Goal: Browse casually: Explore the website without a specific task or goal

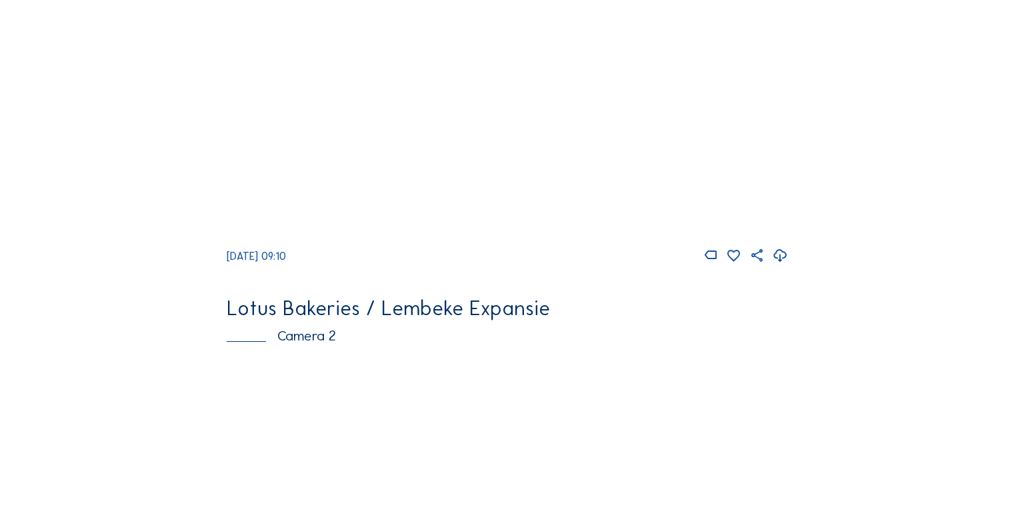
scroll to position [67, 0]
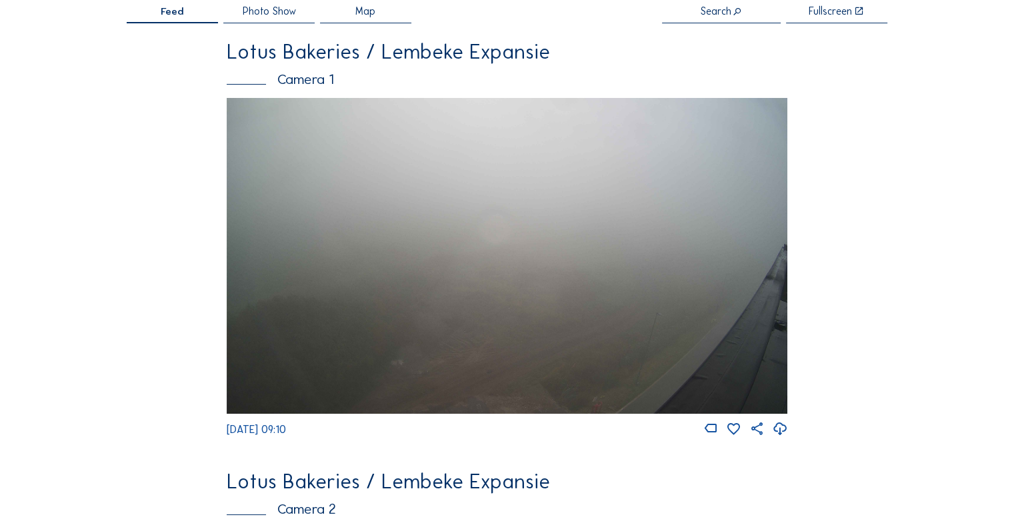
click at [411, 150] on img at bounding box center [507, 255] width 561 height 315
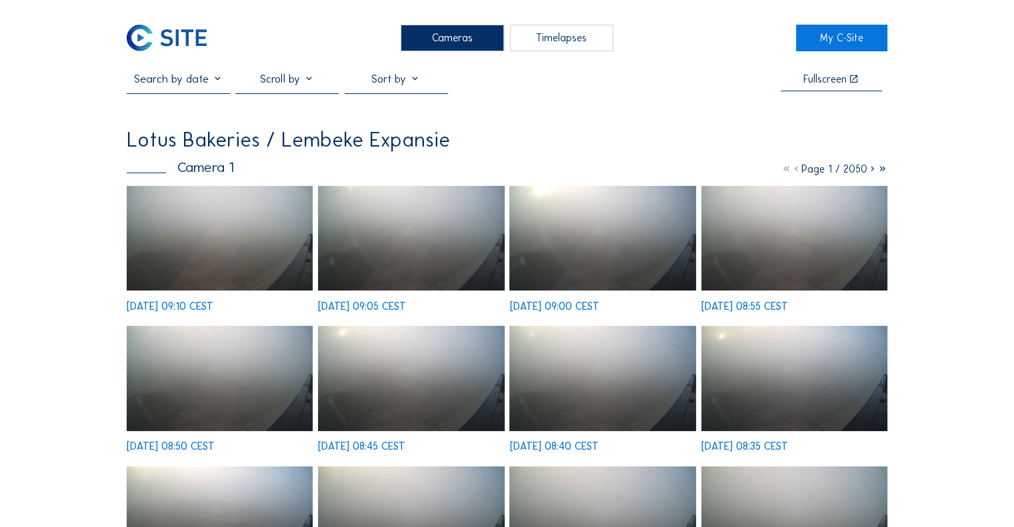
click at [183, 236] on img at bounding box center [220, 238] width 186 height 105
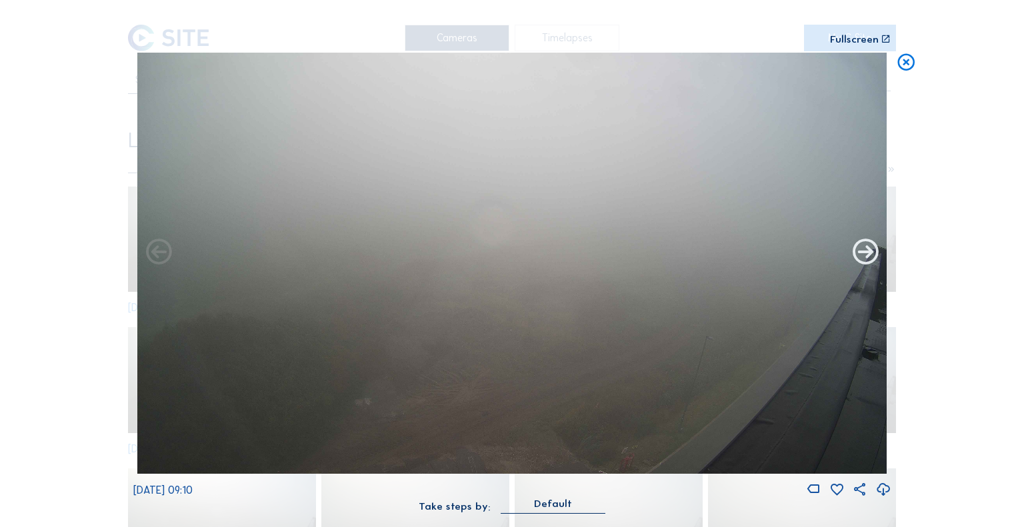
click at [871, 261] on icon at bounding box center [865, 252] width 31 height 31
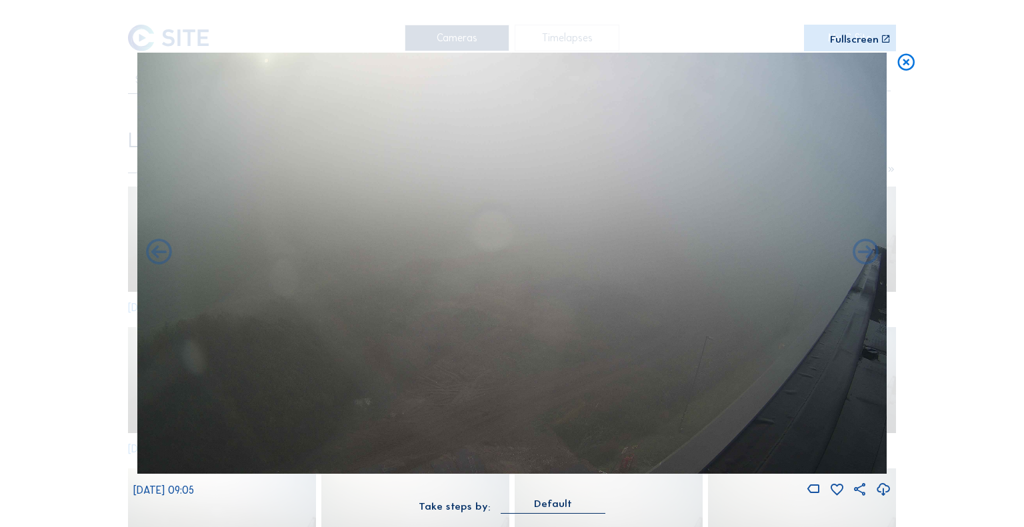
click at [871, 261] on icon at bounding box center [865, 252] width 31 height 31
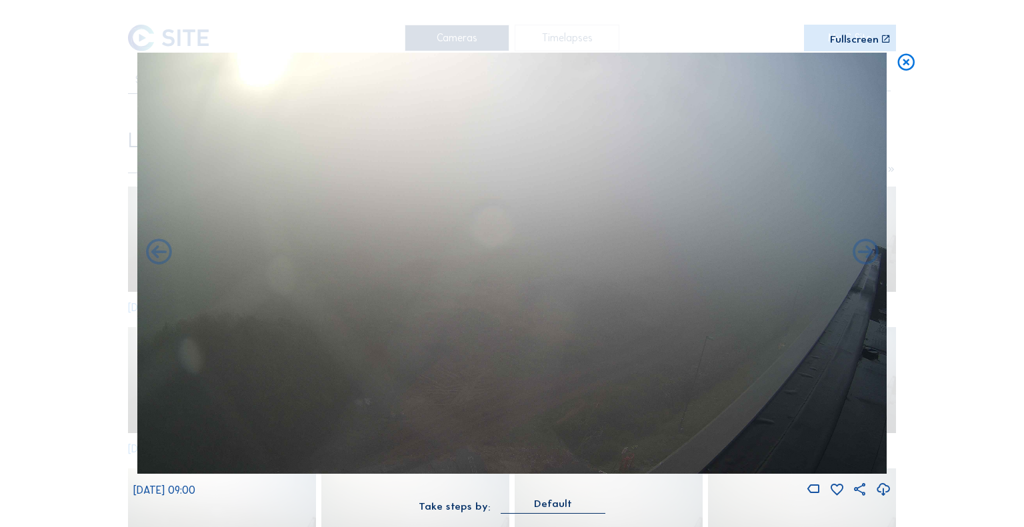
click at [871, 261] on icon at bounding box center [865, 252] width 31 height 31
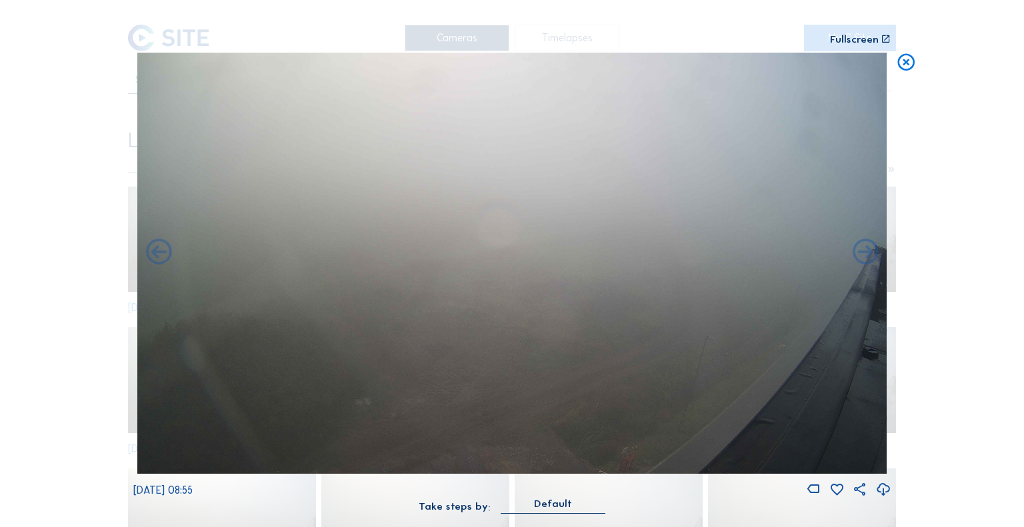
click at [871, 261] on icon at bounding box center [865, 252] width 31 height 31
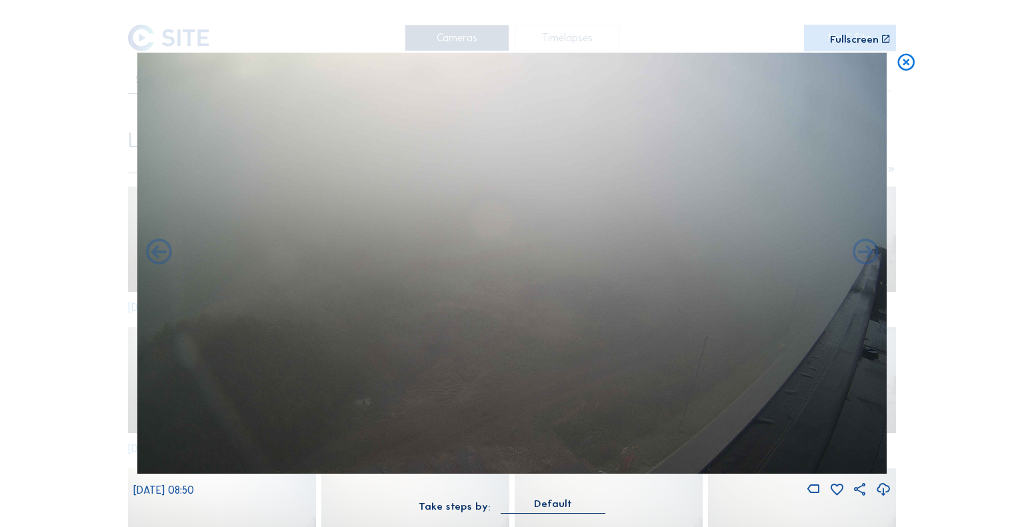
click at [871, 261] on icon at bounding box center [865, 252] width 31 height 31
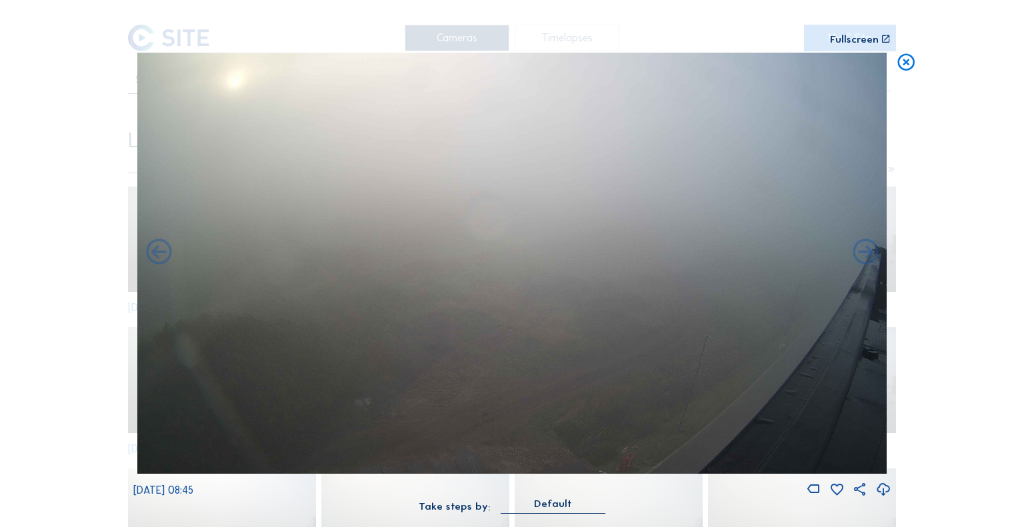
click at [871, 261] on icon at bounding box center [865, 252] width 31 height 31
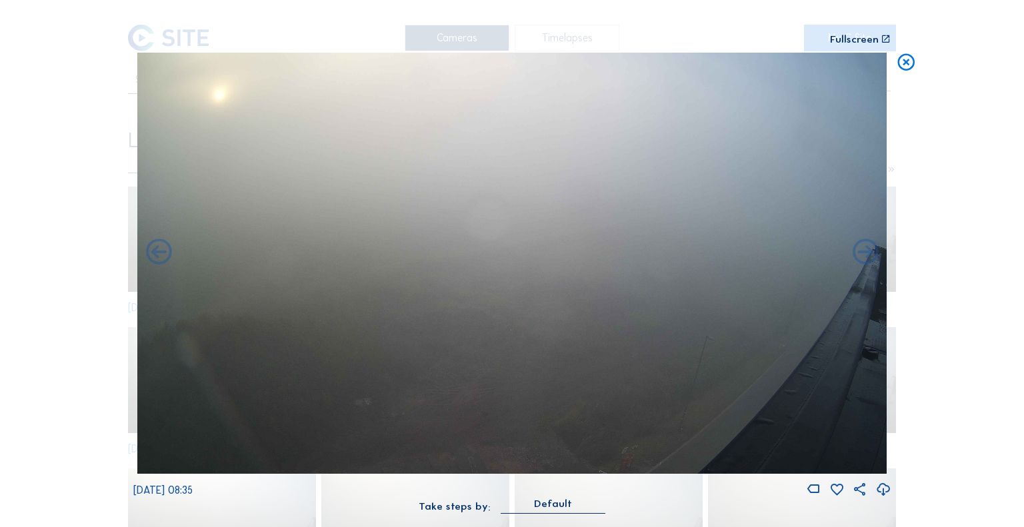
click at [871, 261] on icon at bounding box center [865, 252] width 31 height 31
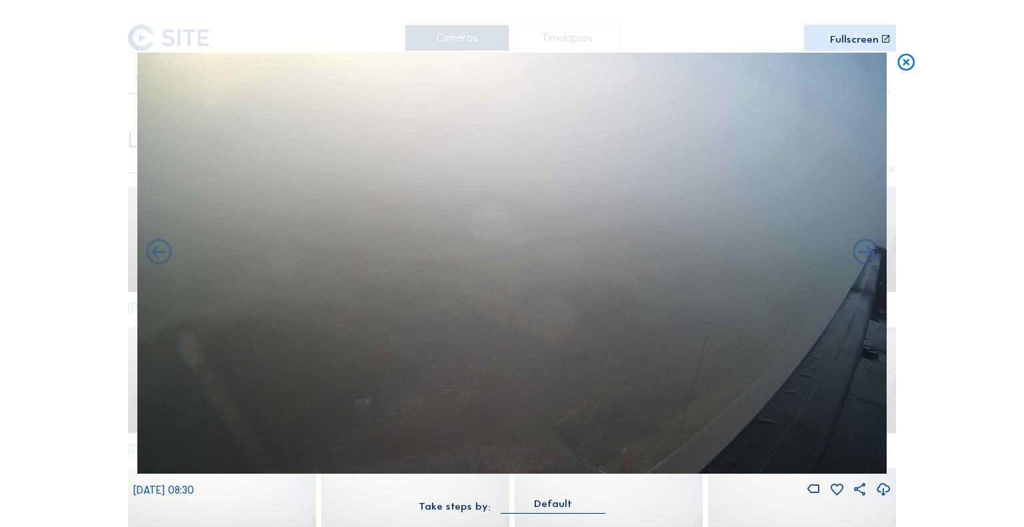
click at [871, 261] on icon at bounding box center [865, 252] width 31 height 31
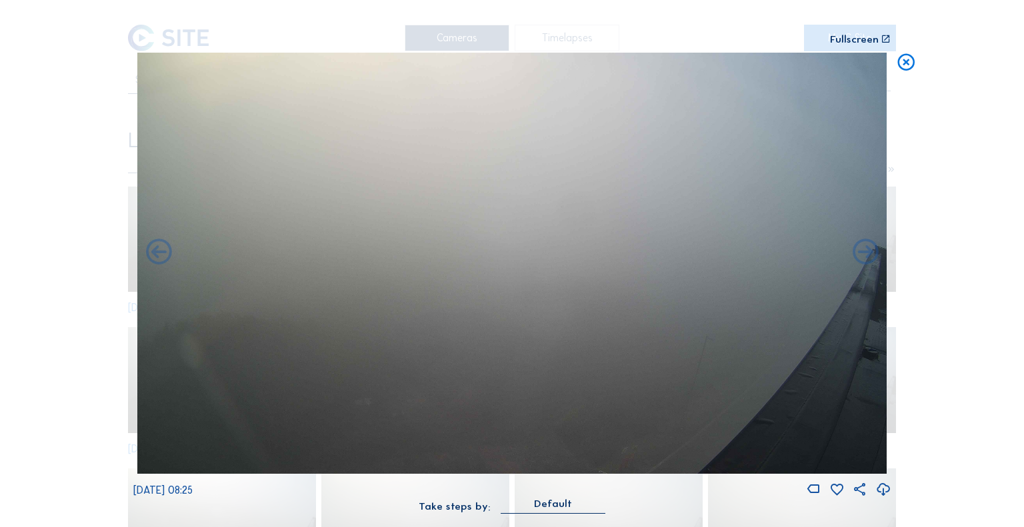
click at [871, 261] on icon at bounding box center [865, 252] width 31 height 31
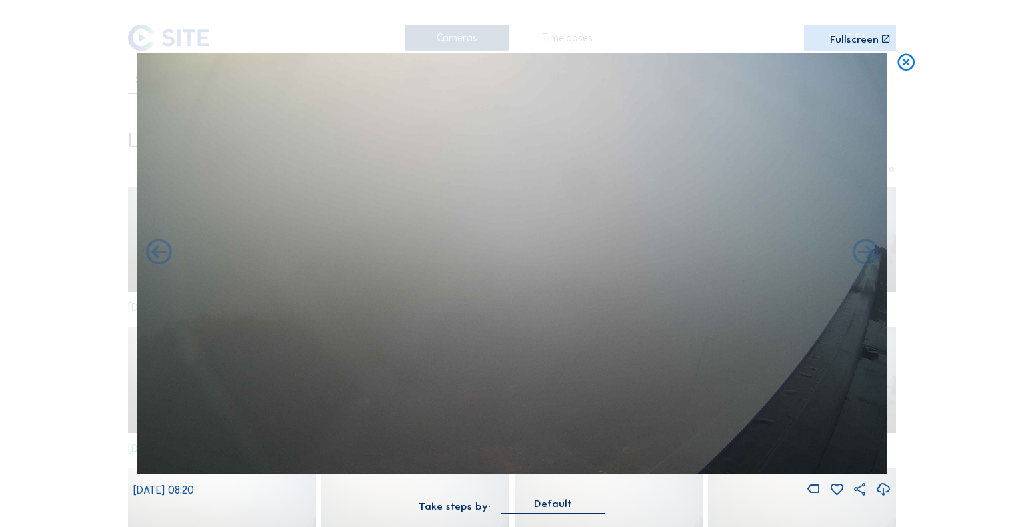
click at [871, 261] on icon at bounding box center [865, 252] width 31 height 31
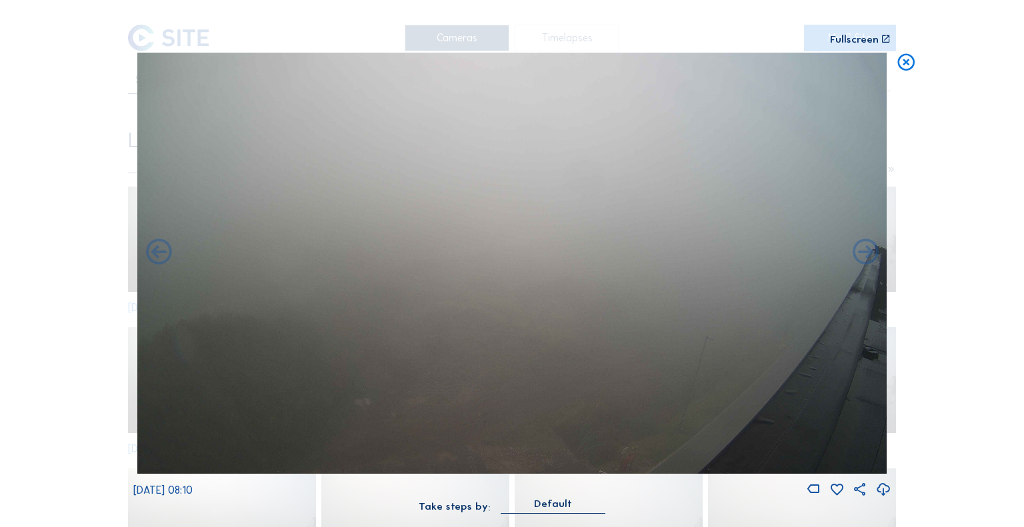
click at [871, 261] on icon at bounding box center [865, 252] width 31 height 31
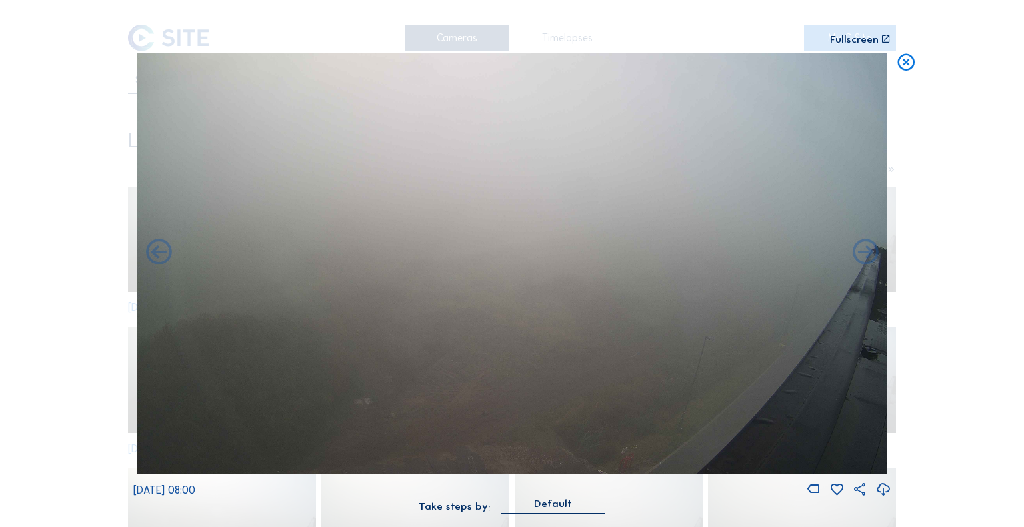
click at [871, 261] on icon at bounding box center [865, 252] width 31 height 31
